Goal: Task Accomplishment & Management: Manage account settings

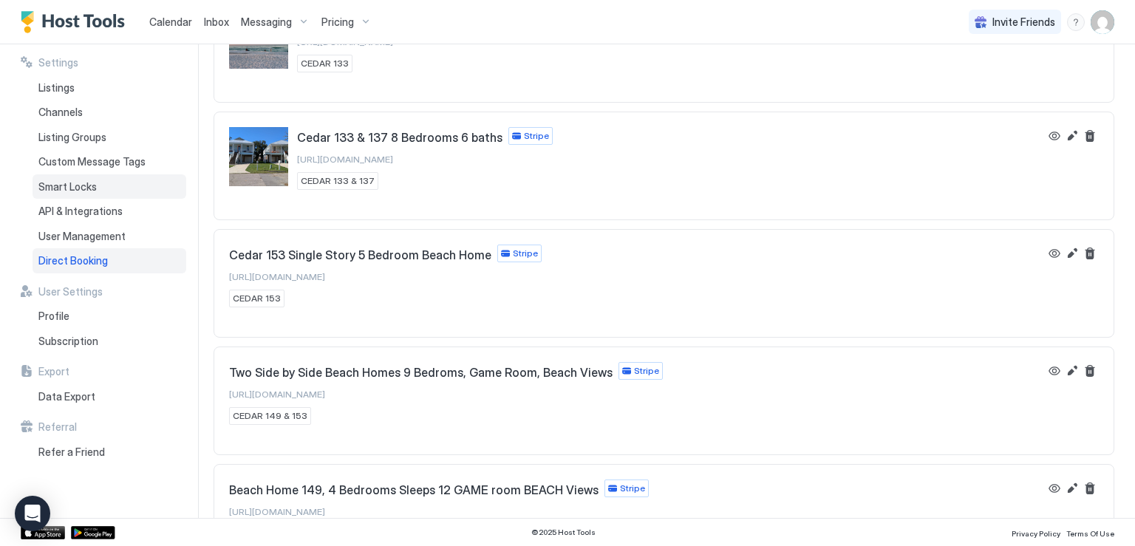
scroll to position [1404, 0]
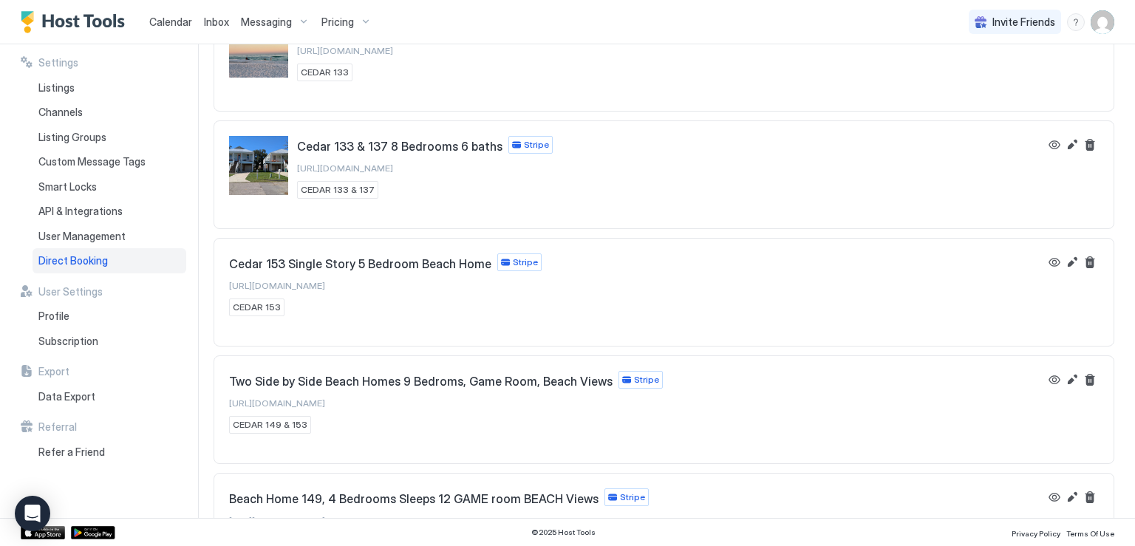
click at [171, 19] on span "Calendar" at bounding box center [170, 22] width 43 height 13
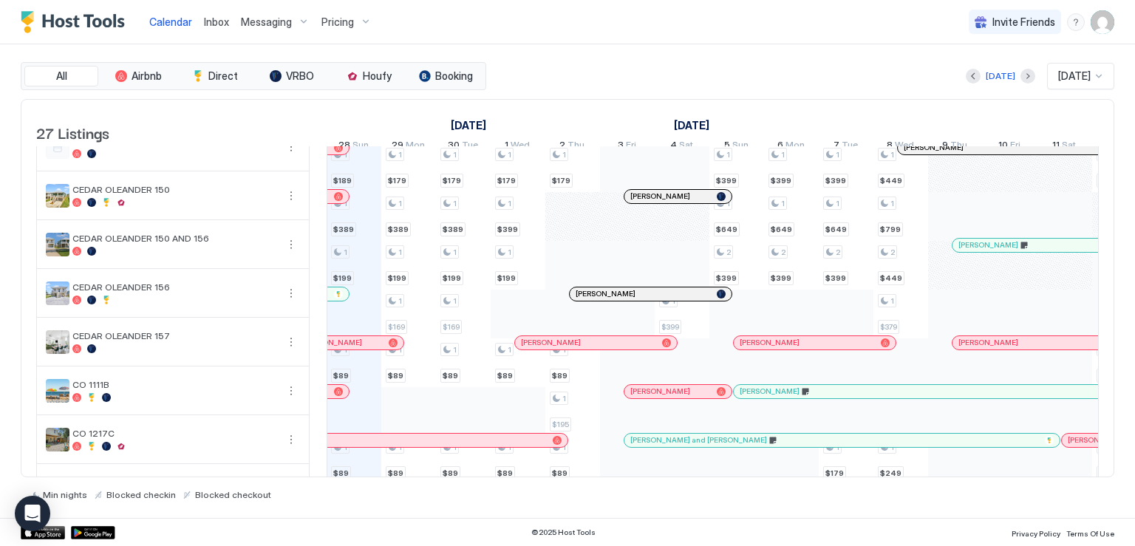
scroll to position [736, 0]
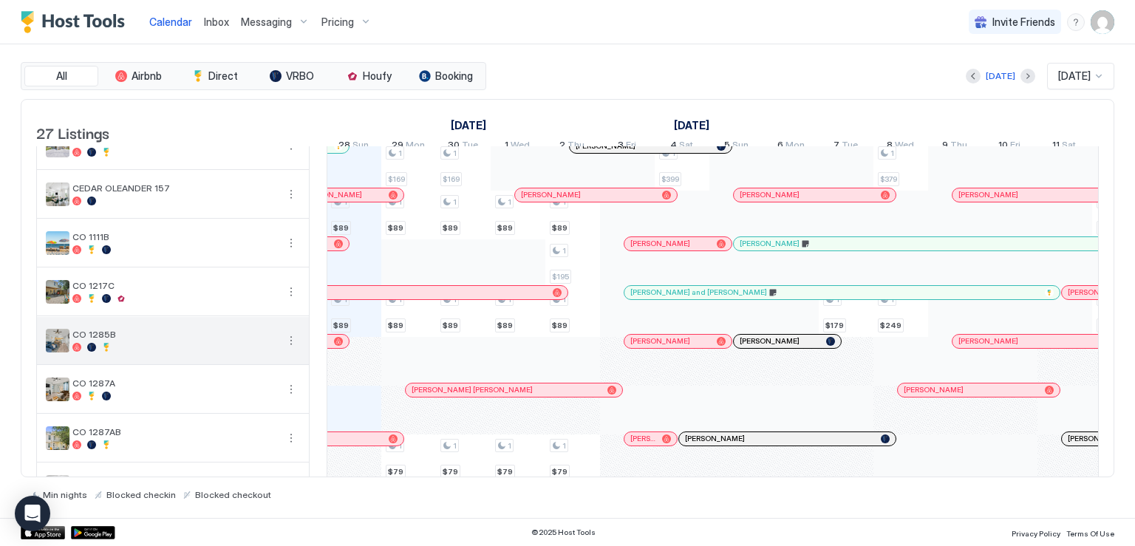
click at [293, 347] on button "More options" at bounding box center [291, 341] width 18 height 18
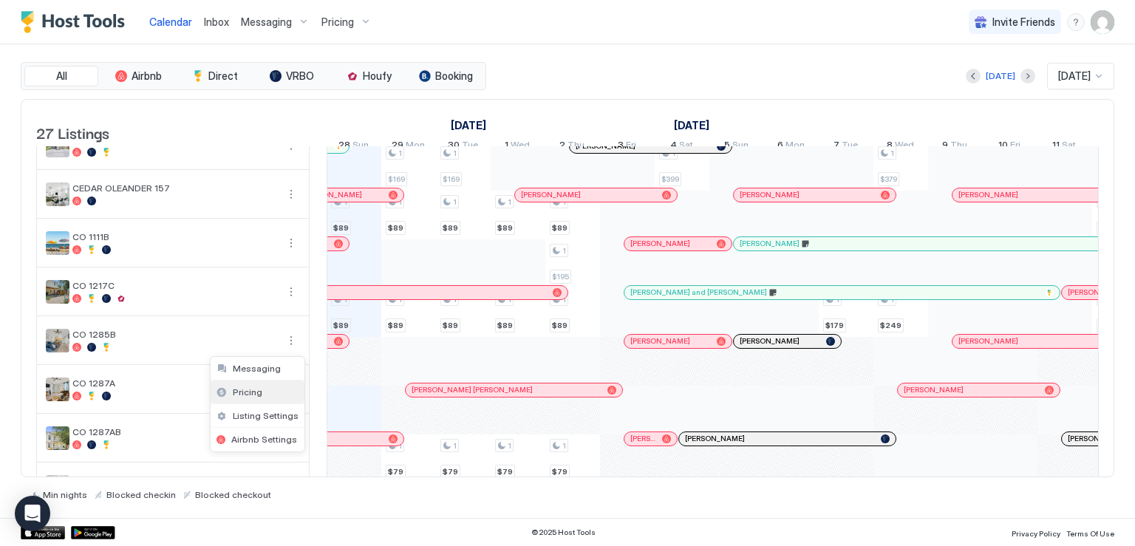
click at [256, 395] on span "Pricing" at bounding box center [248, 391] width 30 height 11
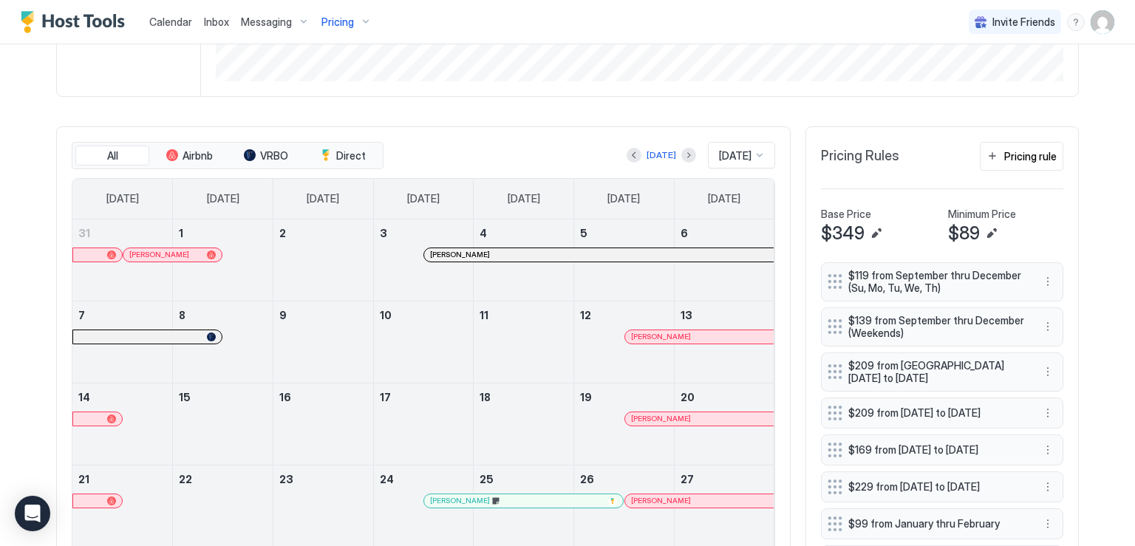
scroll to position [517, 0]
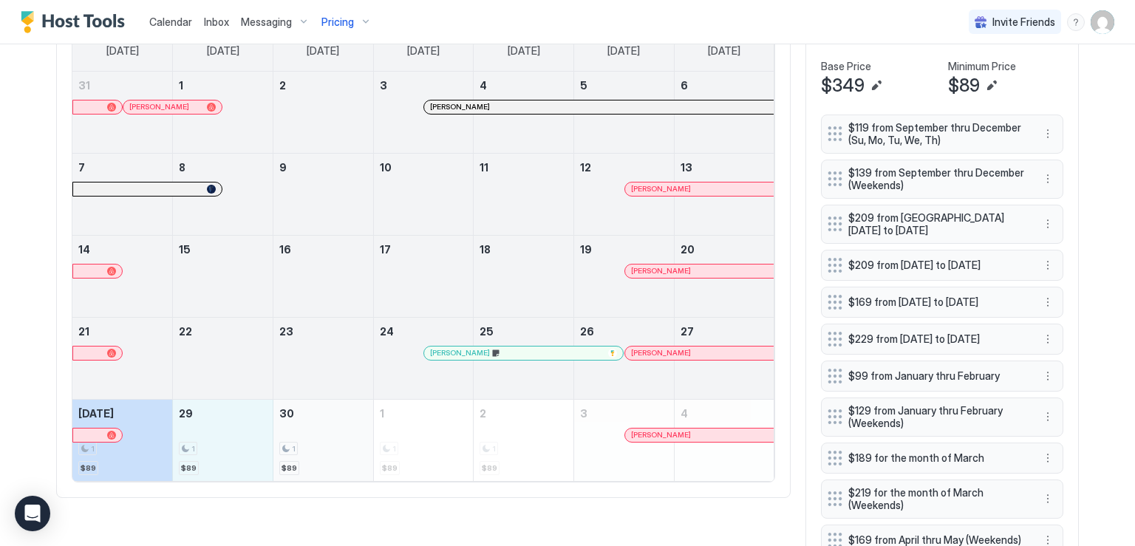
drag, startPoint x: 144, startPoint y: 443, endPoint x: 270, endPoint y: 452, distance: 126.7
click at [270, 452] on tr "[DATE] 1 $89 29 1 $89 30 1 $89 1 1 $89 2 1 $89 3 [PERSON_NAME] 4" at bounding box center [423, 440] width 702 height 82
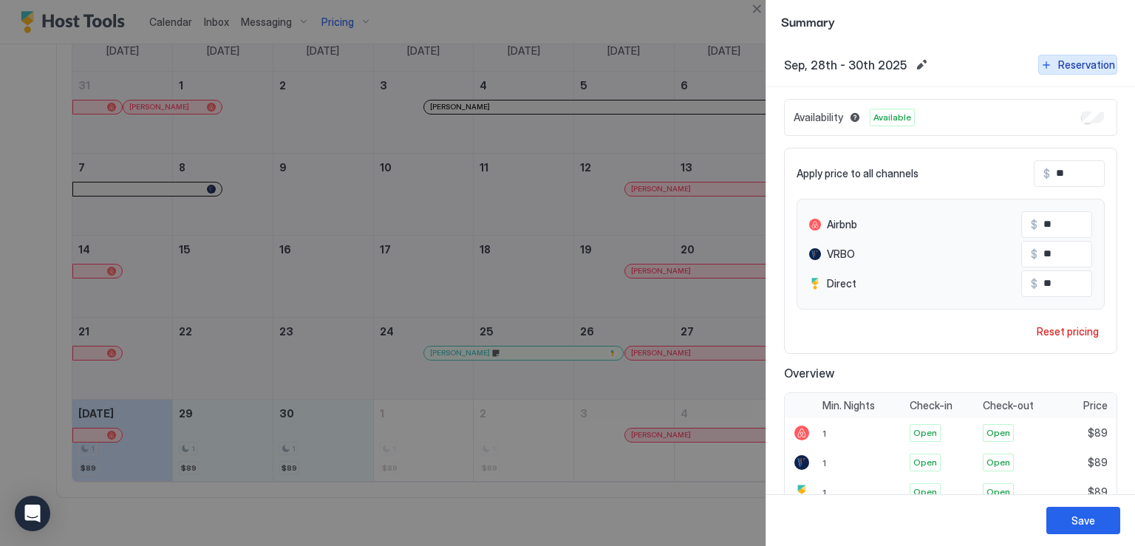
click at [1058, 67] on div "Reservation" at bounding box center [1086, 65] width 57 height 16
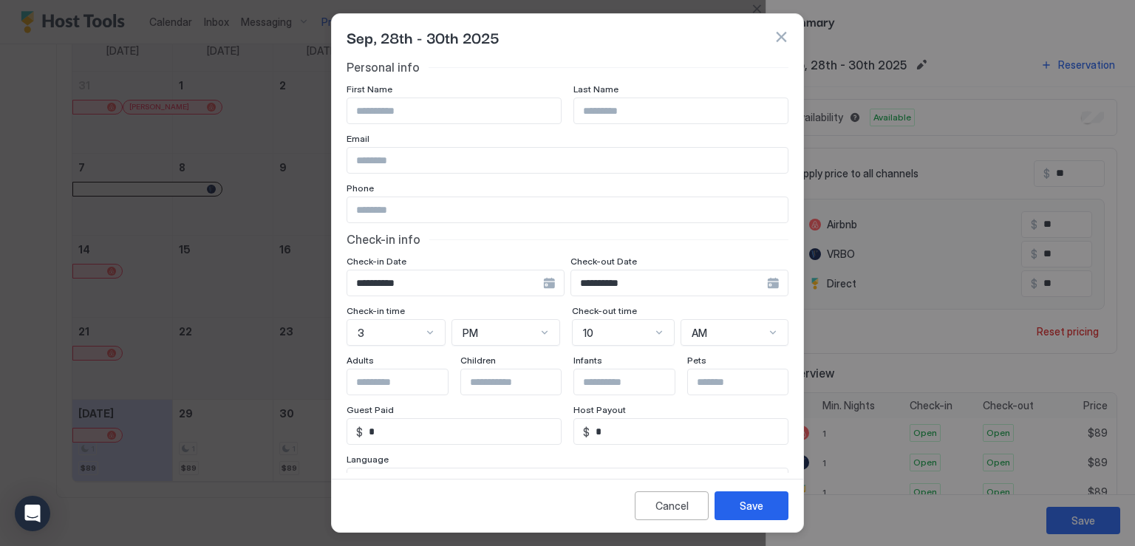
click at [494, 116] on input "Input Field" at bounding box center [454, 110] width 214 height 25
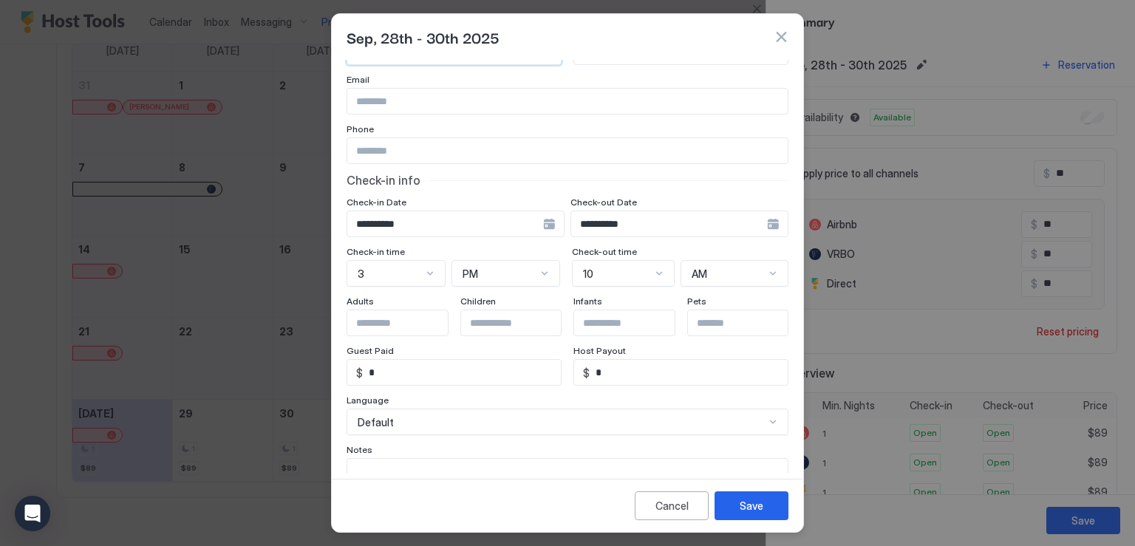
scroll to position [132, 0]
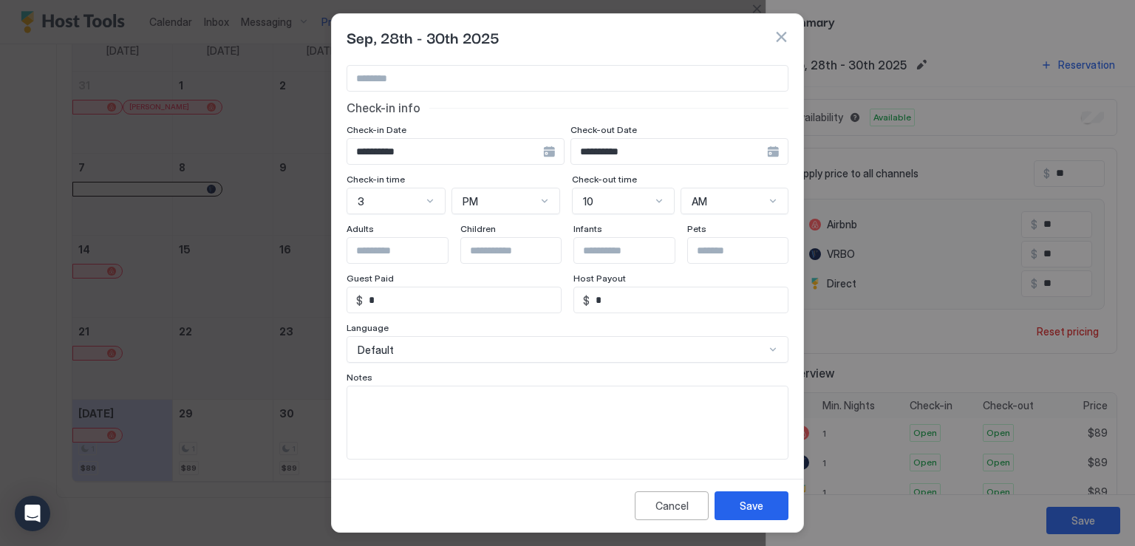
type input "*******"
click at [408, 409] on textarea "Input Field" at bounding box center [567, 422] width 440 height 72
type textarea "**********"
click at [743, 502] on div "Save" at bounding box center [752, 506] width 24 height 16
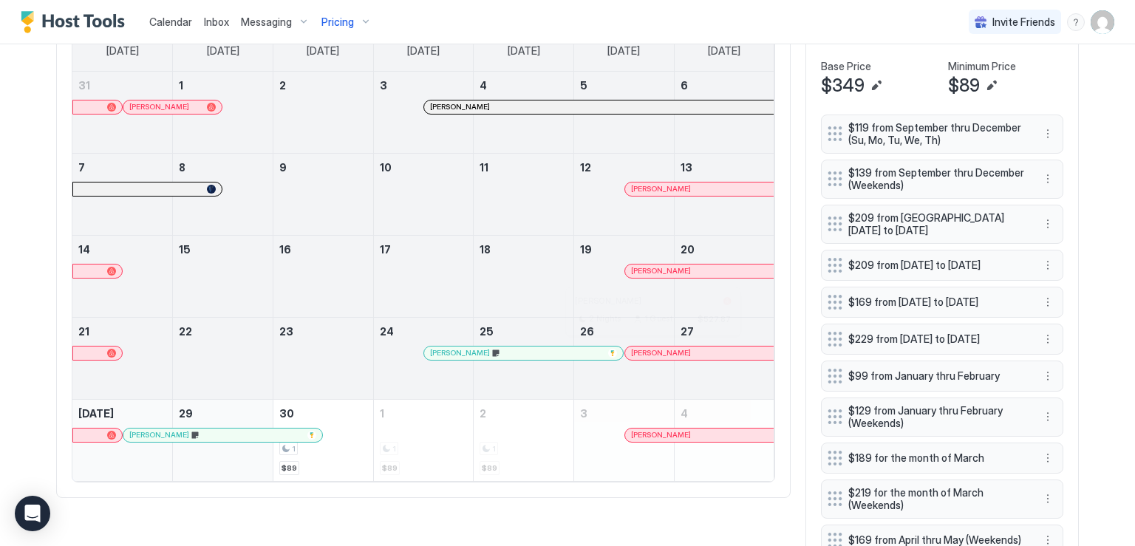
click at [647, 351] on div at bounding box center [653, 353] width 12 height 12
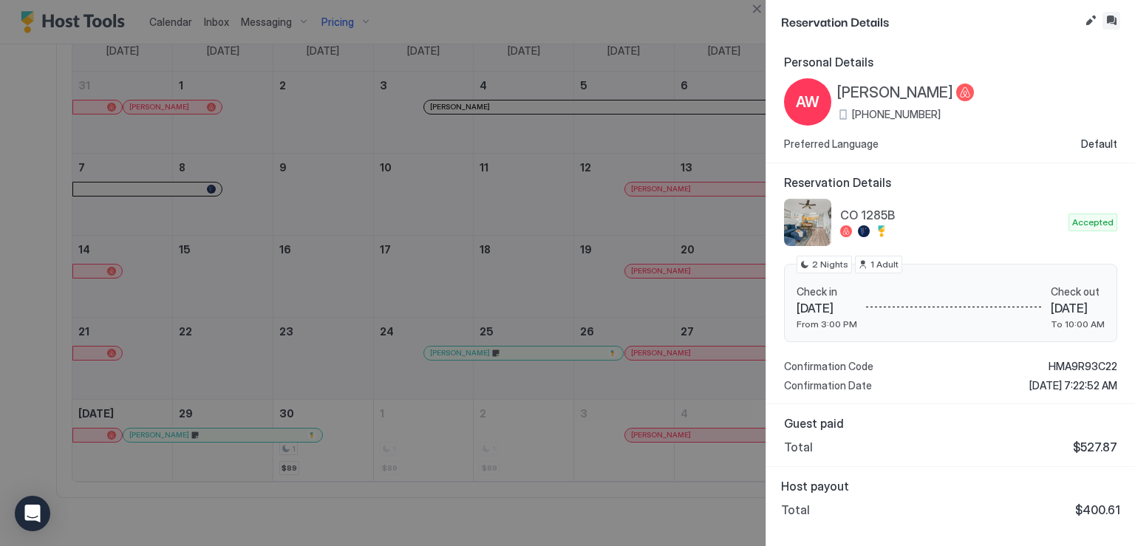
click at [1111, 16] on button "Inbox" at bounding box center [1112, 21] width 18 height 18
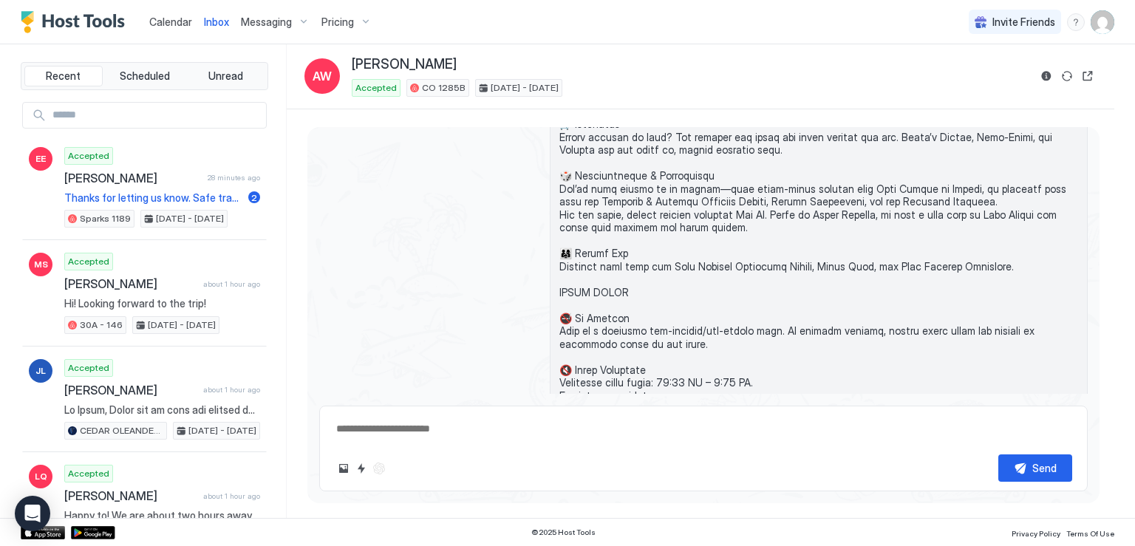
scroll to position [369, 0]
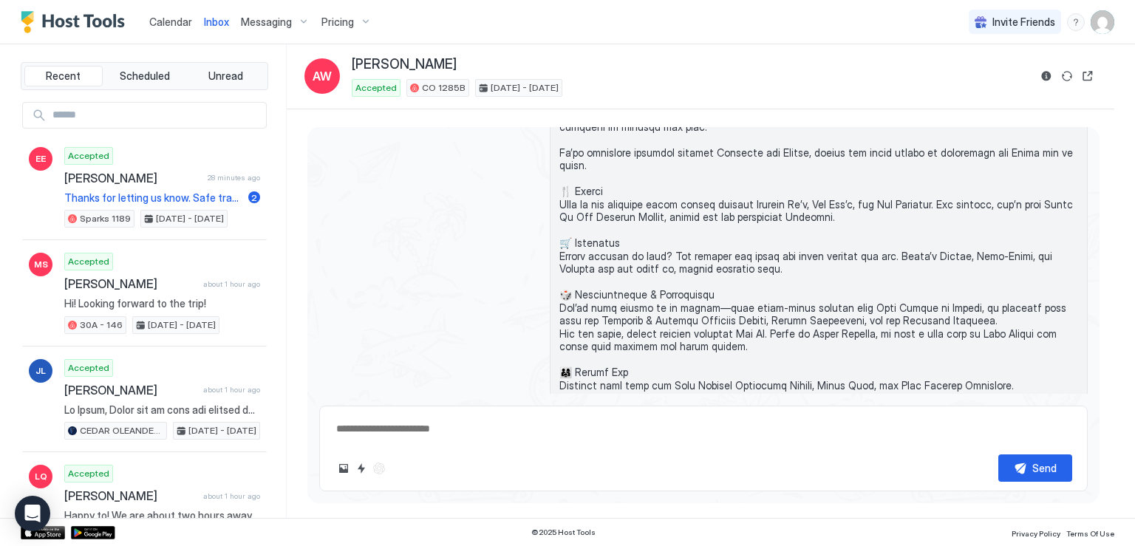
click at [343, 19] on span "Pricing" at bounding box center [337, 22] width 33 height 13
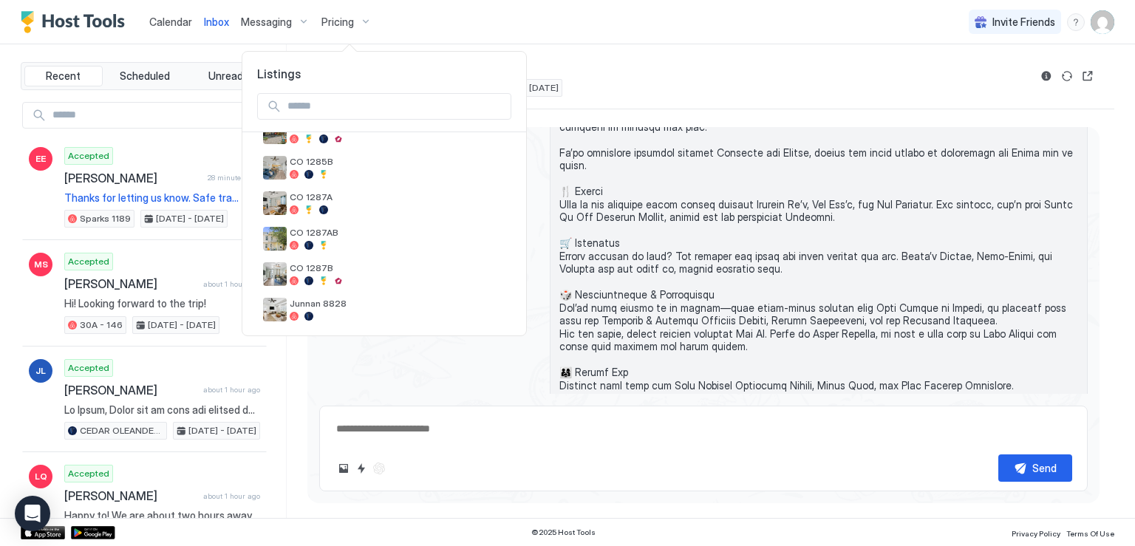
scroll to position [591, 0]
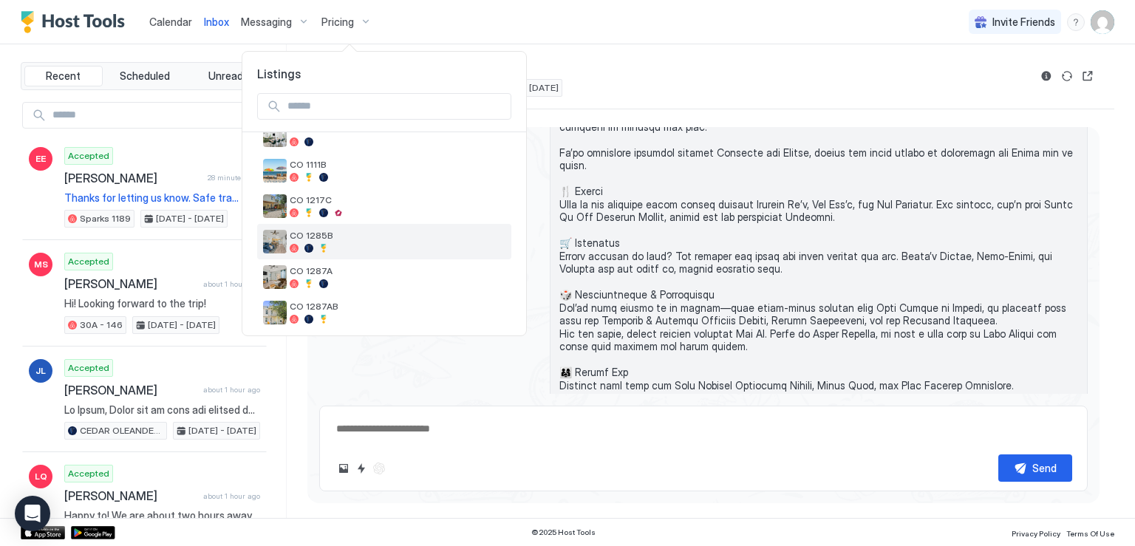
click at [465, 244] on div at bounding box center [398, 248] width 216 height 9
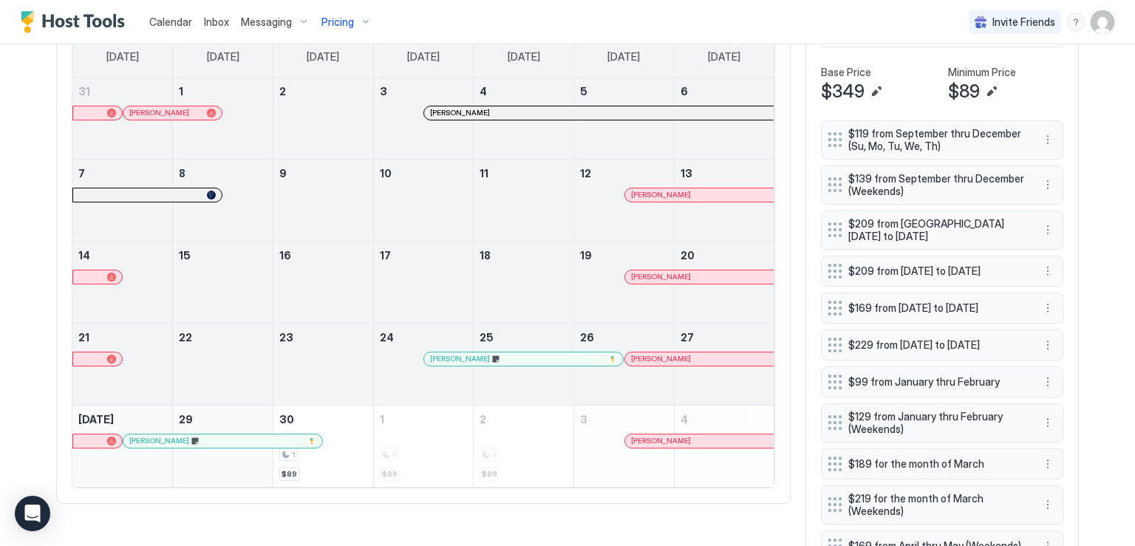
scroll to position [517, 0]
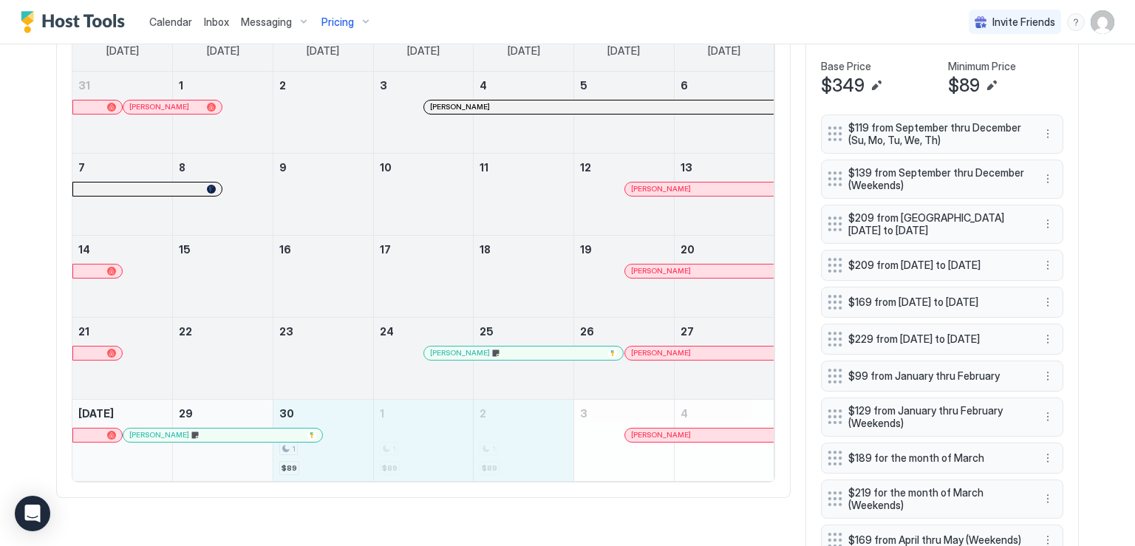
drag, startPoint x: 358, startPoint y: 427, endPoint x: 468, endPoint y: 454, distance: 113.3
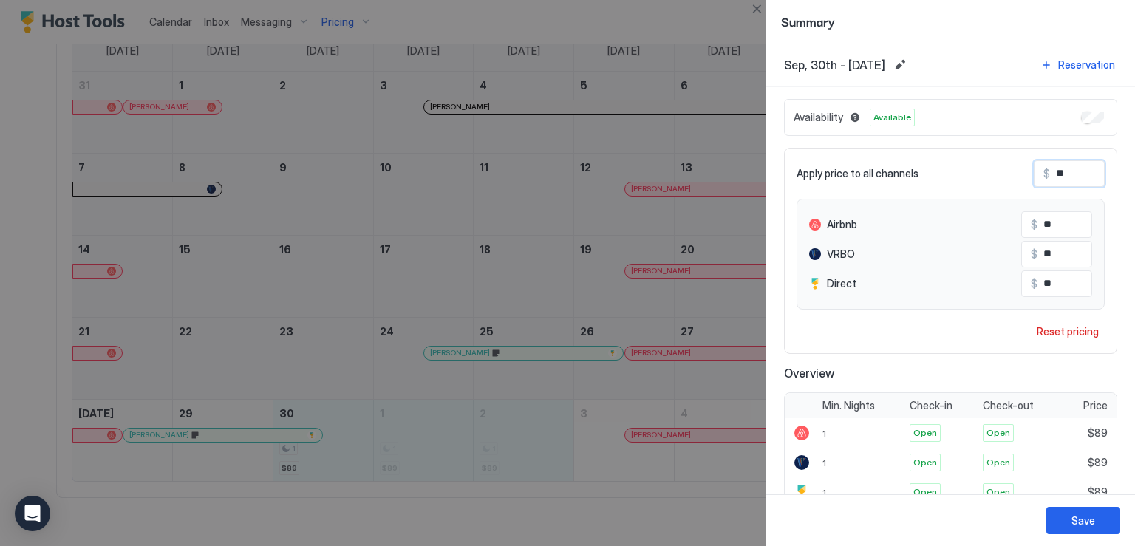
click at [1059, 173] on input "Input Field" at bounding box center [1109, 173] width 118 height 25
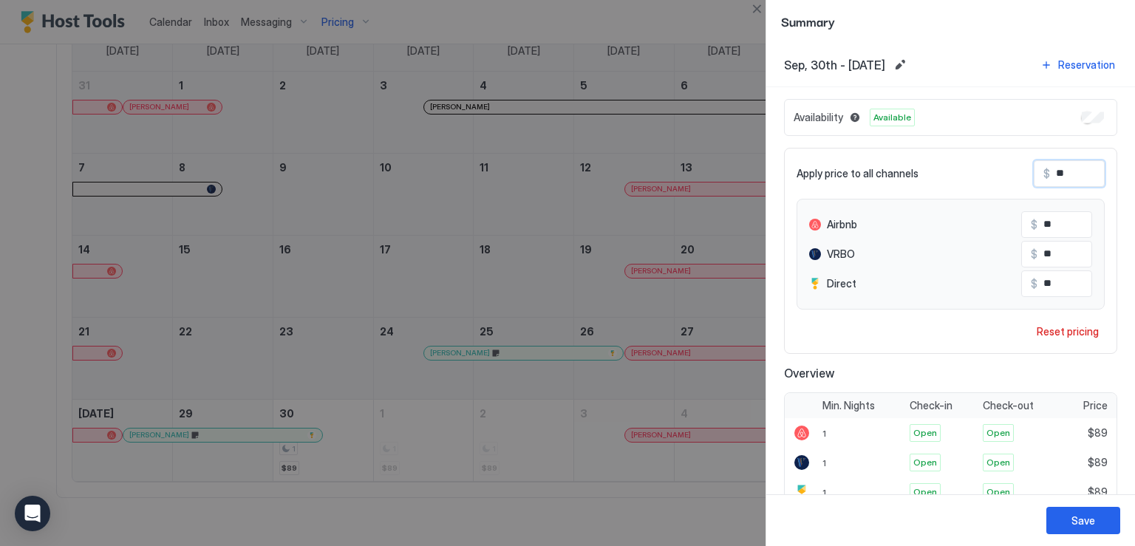
click at [1059, 173] on input "Input Field" at bounding box center [1109, 173] width 118 height 25
type input "***"
click at [1091, 515] on div "Save" at bounding box center [1083, 521] width 24 height 16
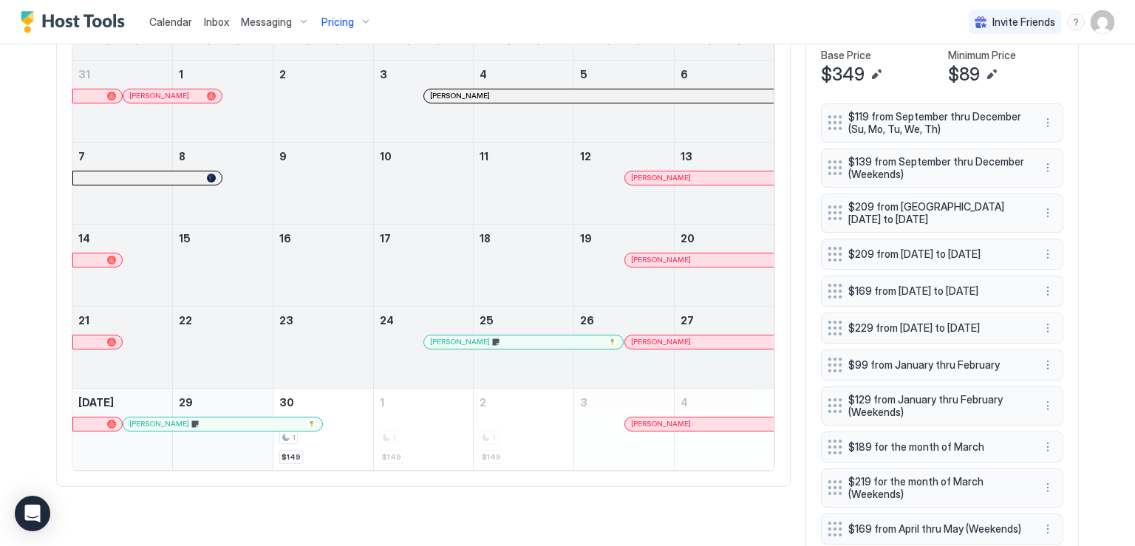
scroll to position [591, 0]
